Goal: Information Seeking & Learning: Learn about a topic

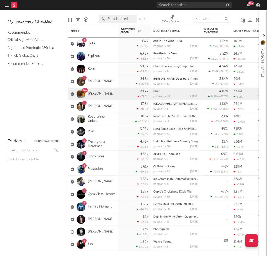
click at [91, 56] on link "Slipknot" at bounding box center [94, 56] width 12 height 4
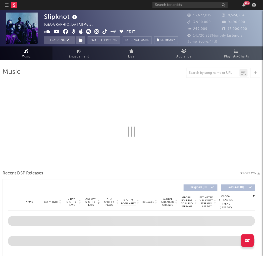
select select "6m"
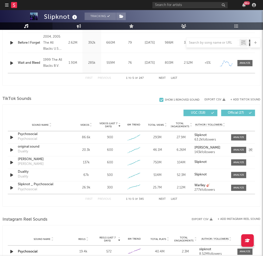
scroll to position [279, 0]
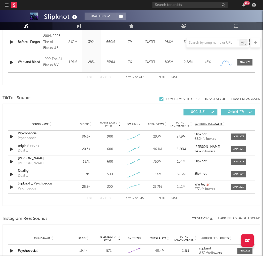
click at [162, 198] on button "Next" at bounding box center [162, 198] width 7 height 3
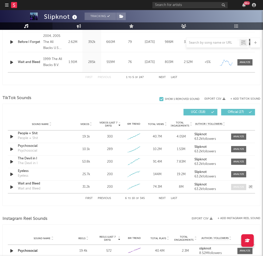
click at [237, 186] on div at bounding box center [239, 187] width 11 height 4
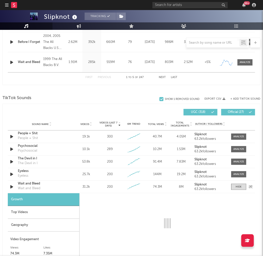
click at [27, 188] on div "Wait and Bleed" at bounding box center [29, 188] width 23 height 5
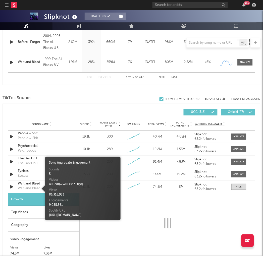
click at [25, 210] on div "Top Videos" at bounding box center [44, 212] width 72 height 13
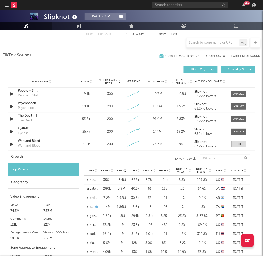
scroll to position [335, 0]
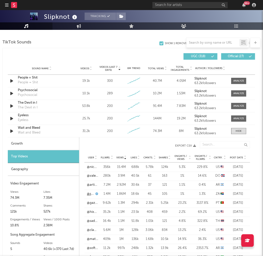
click at [91, 195] on link "@skimnektv" at bounding box center [90, 194] width 7 height 5
click at [89, 169] on link "@nicoleforrest97" at bounding box center [92, 167] width 11 height 5
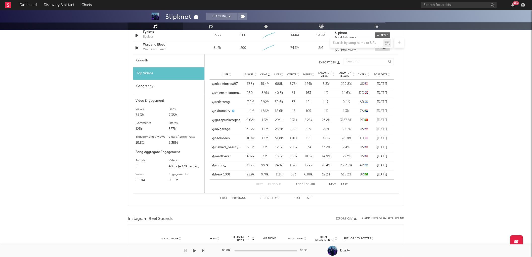
scroll to position [419, 0]
click at [223, 196] on button "First" at bounding box center [223, 197] width 7 height 3
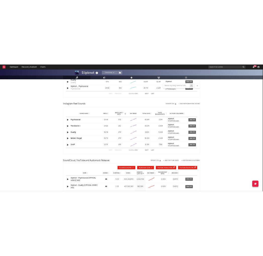
scroll to position [356, 0]
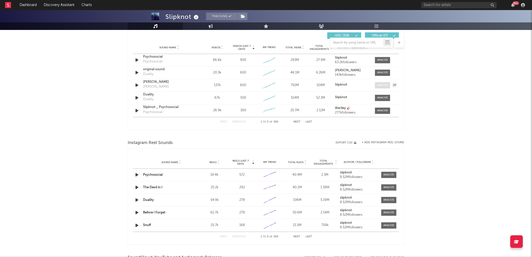
click at [267, 84] on div at bounding box center [382, 85] width 11 height 4
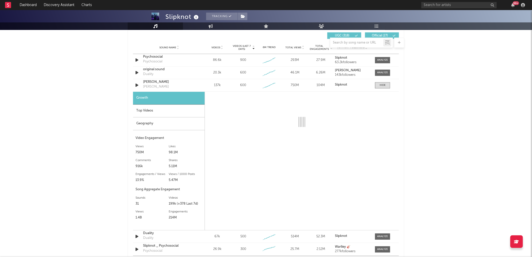
click at [156, 111] on div "Top Videos" at bounding box center [169, 111] width 72 height 13
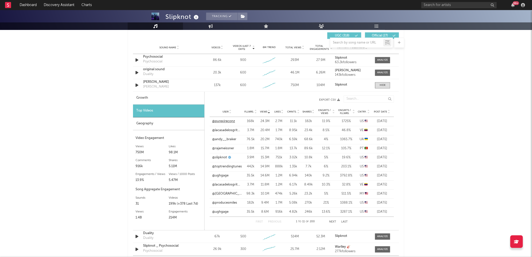
click at [226, 123] on link "@purexireconz" at bounding box center [223, 121] width 23 height 5
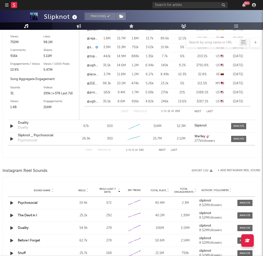
scroll to position [468, 0]
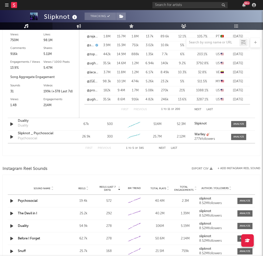
click at [161, 148] on button "Next" at bounding box center [162, 148] width 7 height 3
select select "6m"
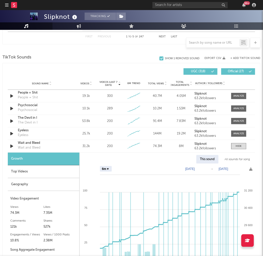
scroll to position [318, 0]
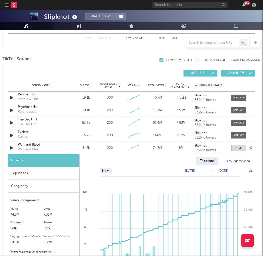
click at [11, 148] on icon "button" at bounding box center [11, 148] width 5 height 6
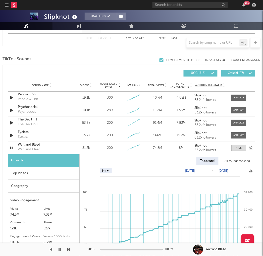
click at [11, 148] on icon "button" at bounding box center [11, 148] width 5 height 6
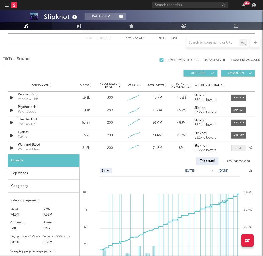
click at [230, 147] on div at bounding box center [238, 148] width 18 height 6
click at [239, 148] on div at bounding box center [239, 148] width 6 height 4
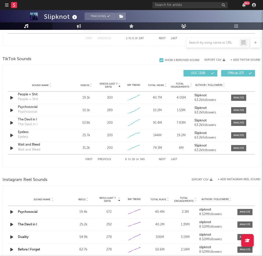
click at [160, 160] on button "Next" at bounding box center [162, 159] width 7 height 3
click at [160, 154] on div "Sound Name Unsainted Unsainted Videos 20.3k Videos (last 7 days) 100 Weekly Gro…" at bounding box center [132, 148] width 248 height 13
click at [161, 158] on button "Next" at bounding box center [162, 159] width 7 height 3
click at [239, 136] on div at bounding box center [239, 136] width 11 height 4
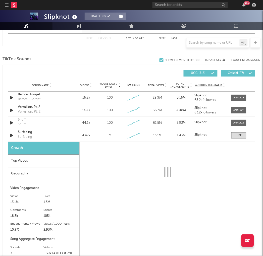
click at [25, 160] on div "Top Videos" at bounding box center [44, 161] width 72 height 13
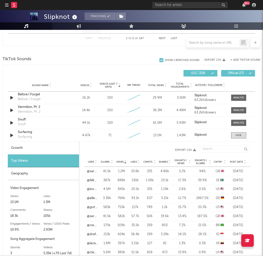
scroll to position [346, 0]
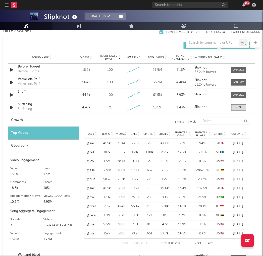
click at [240, 134] on span "Post Date" at bounding box center [236, 134] width 13 height 3
click at [198, 242] on div "First Previous 1 to 11 of 200 Next Last" at bounding box center [167, 244] width 92 height 10
click at [197, 243] on button "Next" at bounding box center [198, 244] width 7 height 3
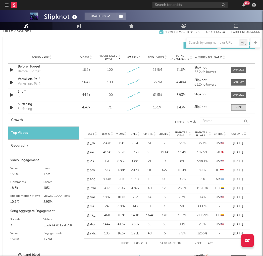
click at [197, 243] on button "Next" at bounding box center [198, 244] width 7 height 3
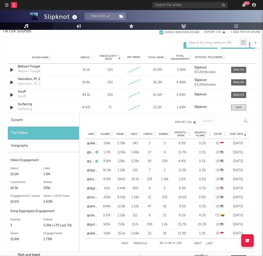
click at [197, 243] on button "Next" at bounding box center [198, 244] width 7 height 3
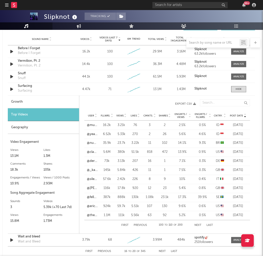
scroll to position [374, 0]
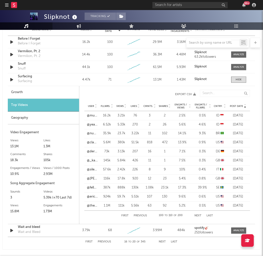
click at [198, 217] on button "Next" at bounding box center [198, 216] width 7 height 3
click at [141, 215] on button "Previous" at bounding box center [140, 216] width 13 height 3
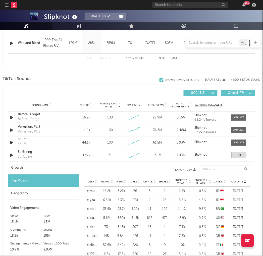
scroll to position [179, 0]
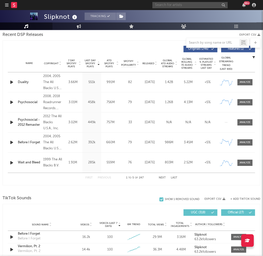
click at [164, 2] on input "text" at bounding box center [190, 5] width 75 height 6
type input "disturbed"
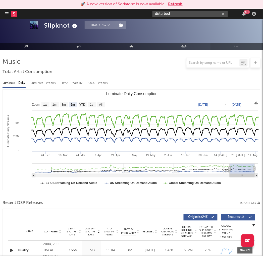
scroll to position [0, 0]
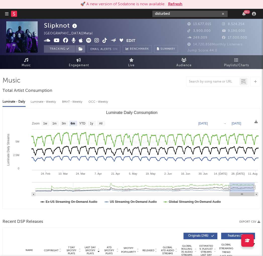
drag, startPoint x: 187, startPoint y: 13, endPoint x: 186, endPoint y: 11, distance: 2.9
click at [187, 13] on input "disturbed" at bounding box center [190, 14] width 75 height 6
click at [167, 10] on div "disturbed 99 +" at bounding box center [206, 14] width 106 height 10
click at [172, 15] on input "disturbed" at bounding box center [190, 14] width 75 height 6
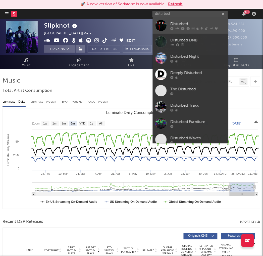
click at [163, 25] on div at bounding box center [160, 25] width 11 height 11
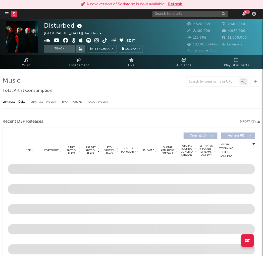
select select "6m"
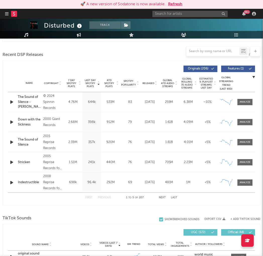
scroll to position [279, 0]
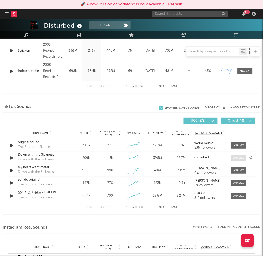
click at [235, 158] on div at bounding box center [239, 158] width 11 height 4
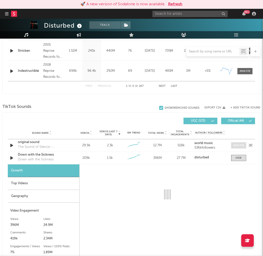
click at [236, 145] on div at bounding box center [239, 146] width 11 height 4
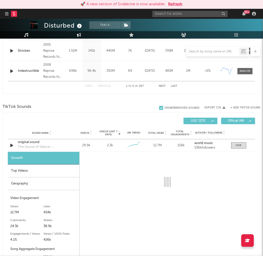
click at [19, 170] on div "Top Videos" at bounding box center [44, 171] width 72 height 13
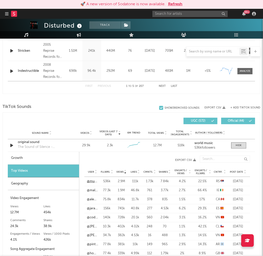
click at [89, 181] on link "@musicforgoodvibes" at bounding box center [92, 181] width 11 height 5
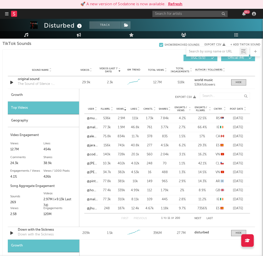
scroll to position [419, 0]
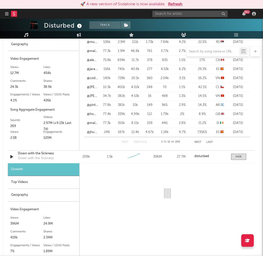
click at [51, 184] on div "Top Videos" at bounding box center [44, 182] width 72 height 13
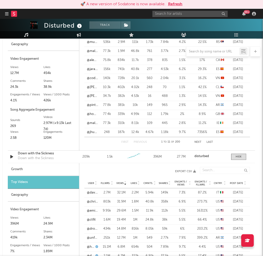
scroll to position [447, 0]
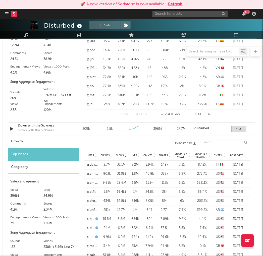
click at [87, 220] on link "@haleyybaylee" at bounding box center [90, 219] width 7 height 5
